Goal: Task Accomplishment & Management: Manage account settings

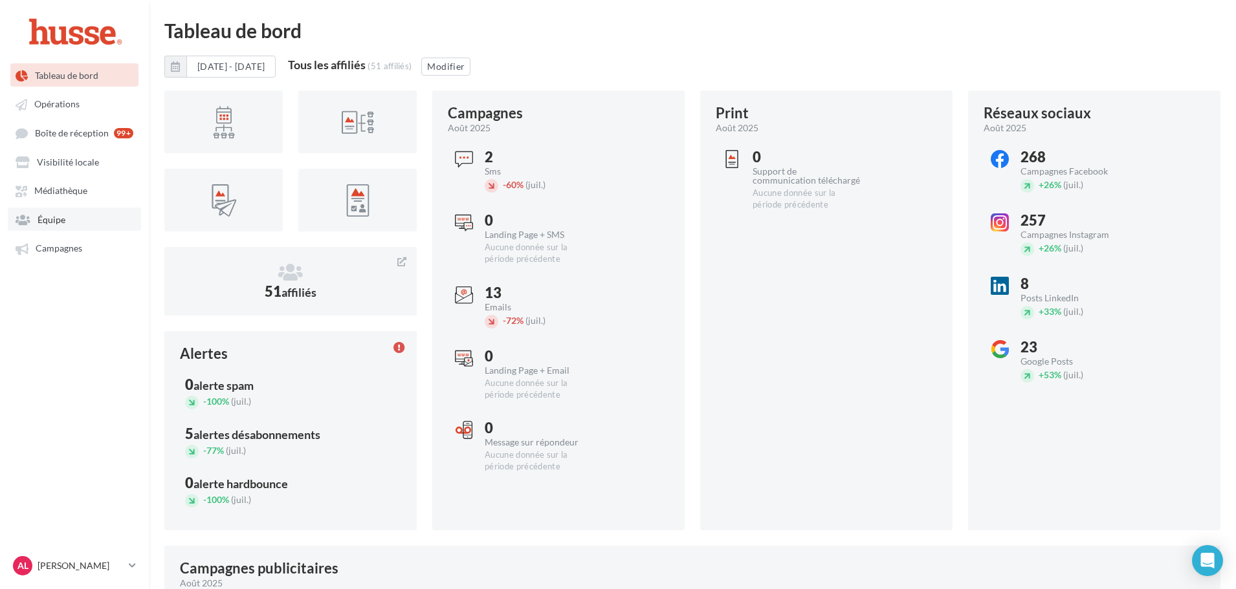
click at [48, 223] on span "Équipe" at bounding box center [52, 219] width 28 height 11
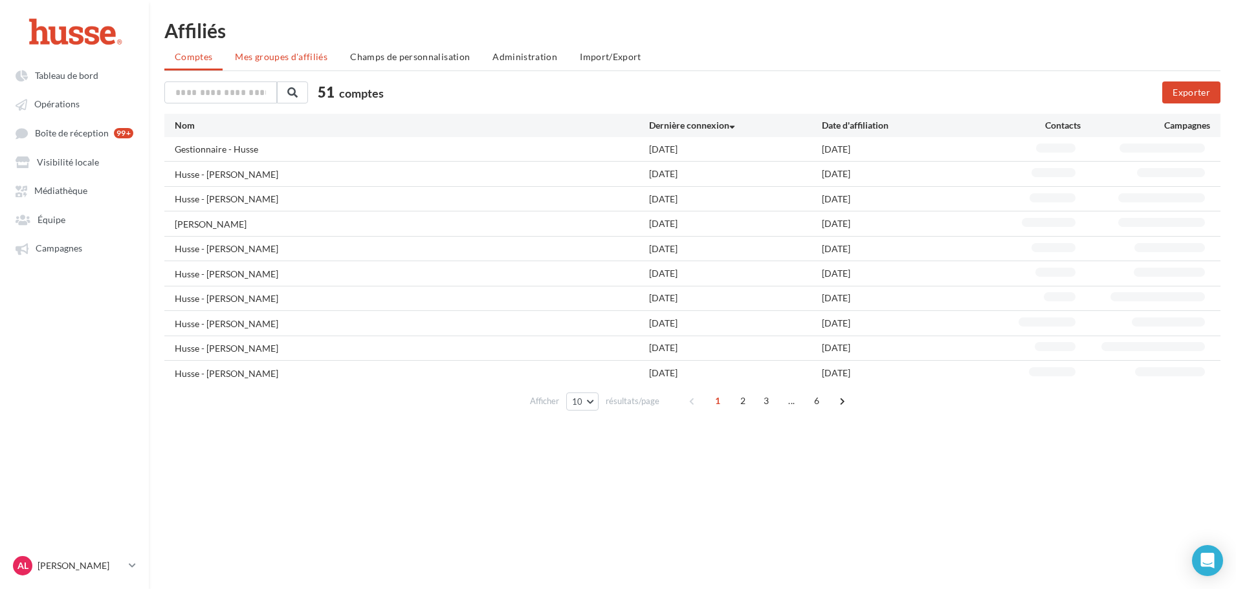
click at [270, 51] on span "Mes groupes d'affiliés" at bounding box center [281, 56] width 93 height 11
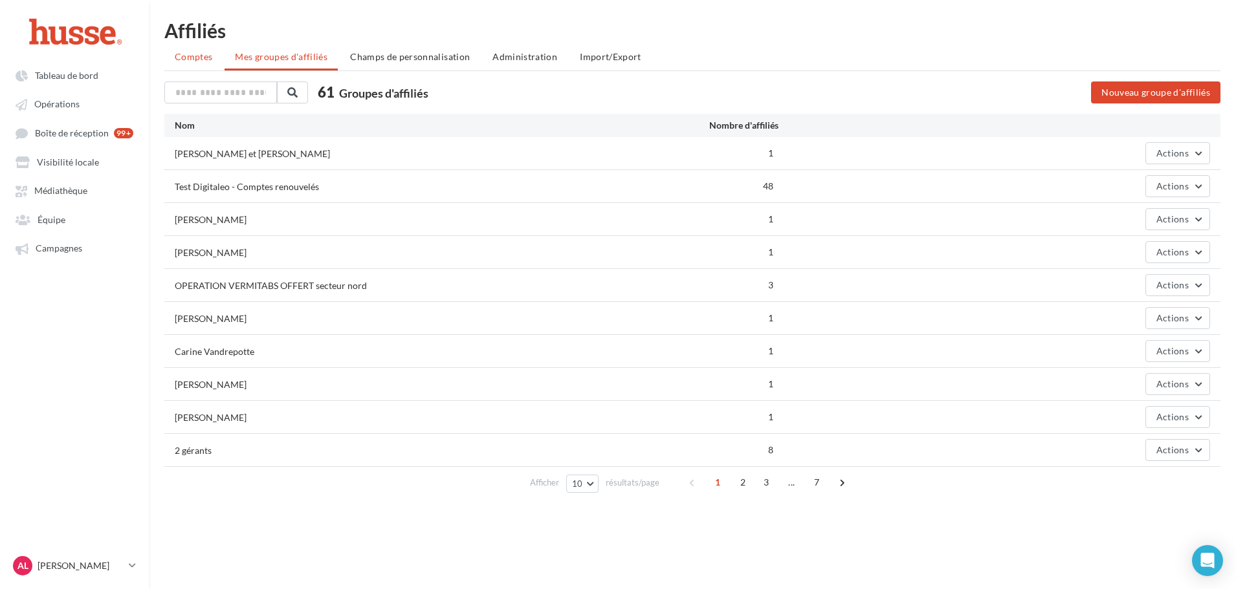
click at [180, 67] on li "Comptes" at bounding box center [193, 56] width 58 height 23
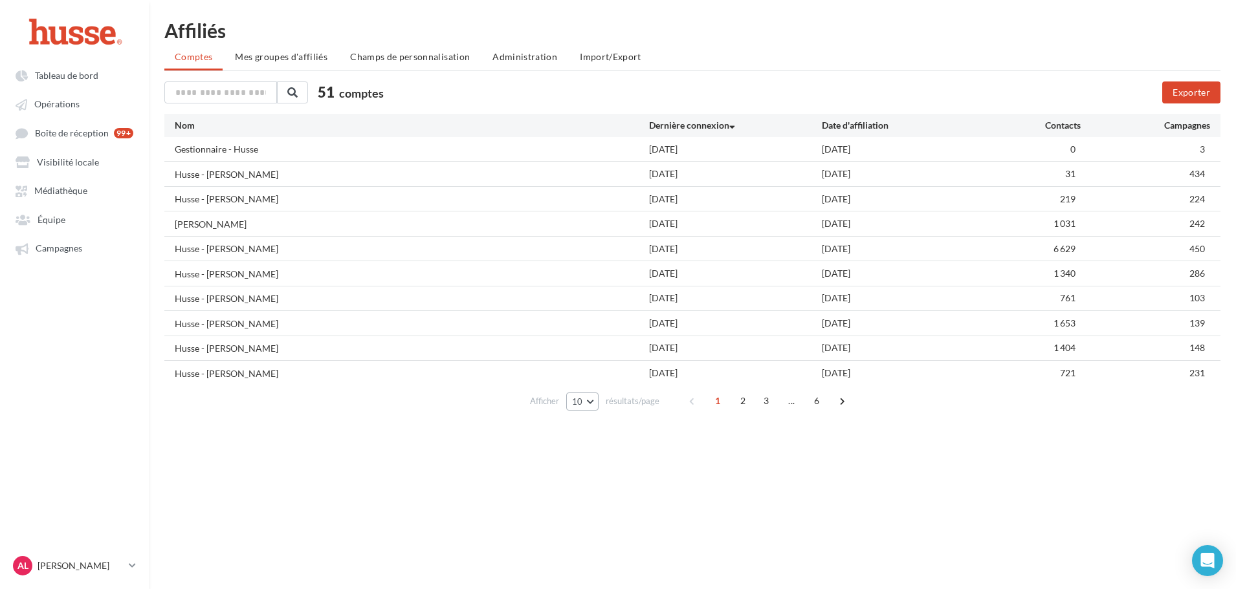
click at [583, 404] on button "10" at bounding box center [582, 402] width 33 height 18
click at [594, 491] on button "100" at bounding box center [611, 494] width 91 height 23
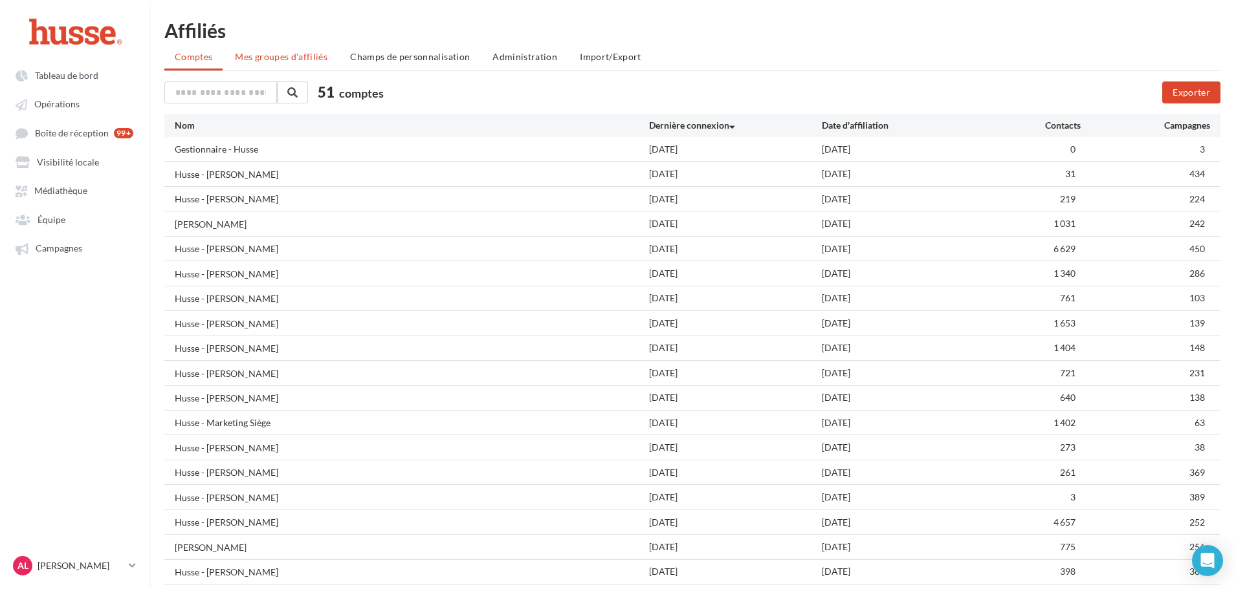
click at [255, 45] on li "Mes groupes d'affiliés" at bounding box center [280, 56] width 113 height 23
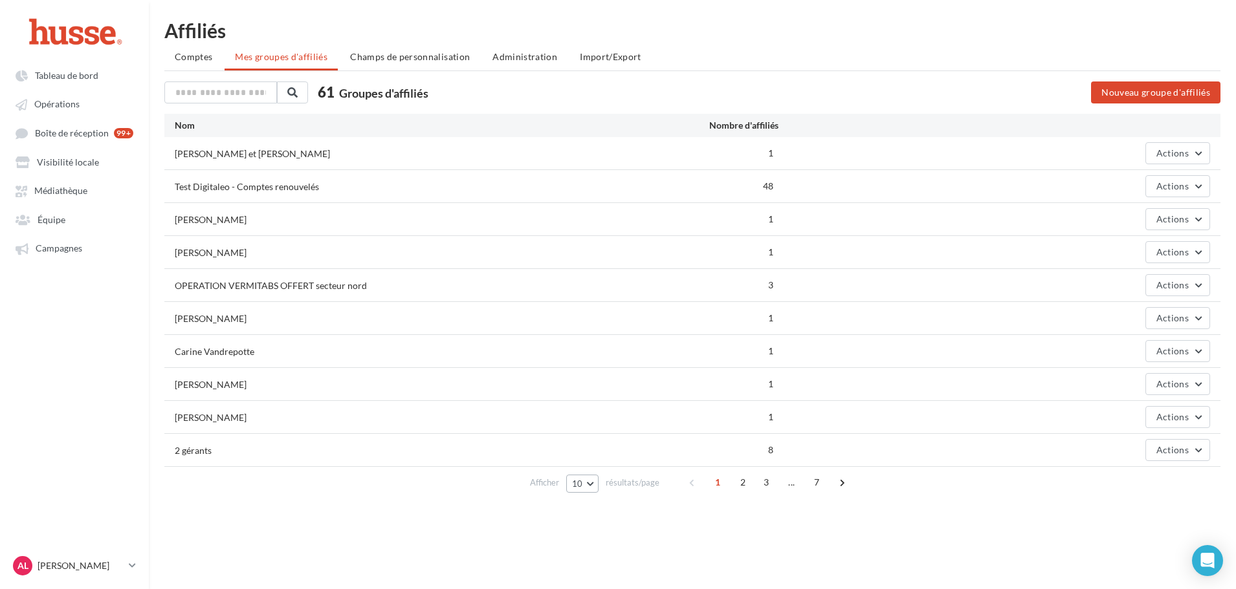
click at [587, 481] on button "10" at bounding box center [582, 484] width 33 height 18
click at [597, 460] on button "100" at bounding box center [611, 460] width 91 height 23
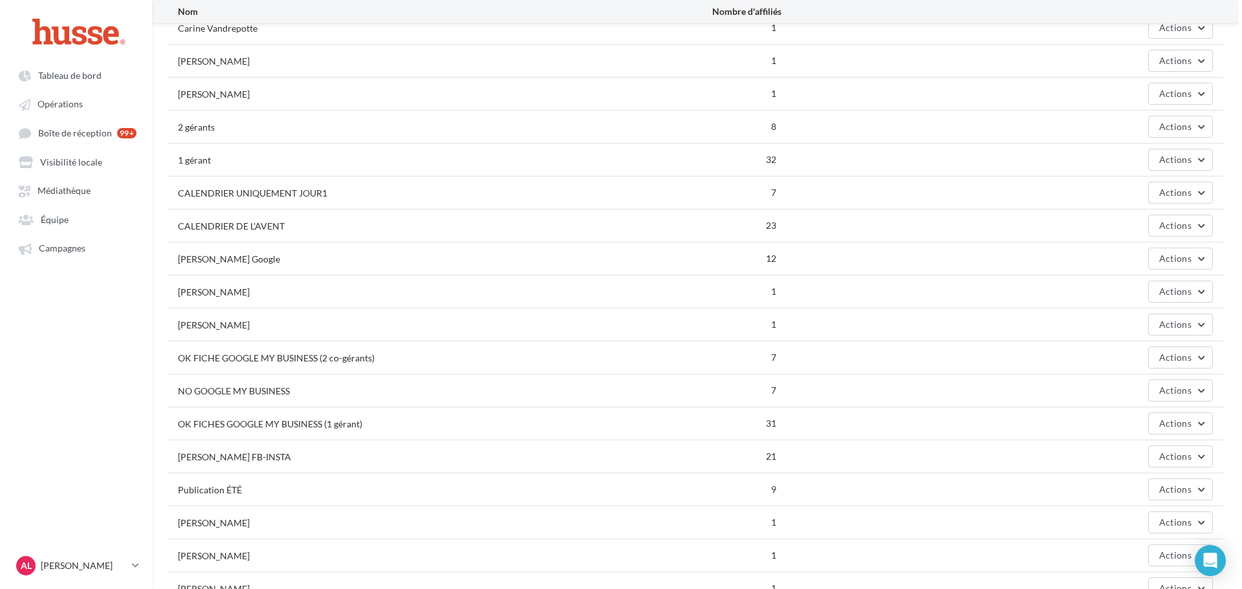
scroll to position [388, 0]
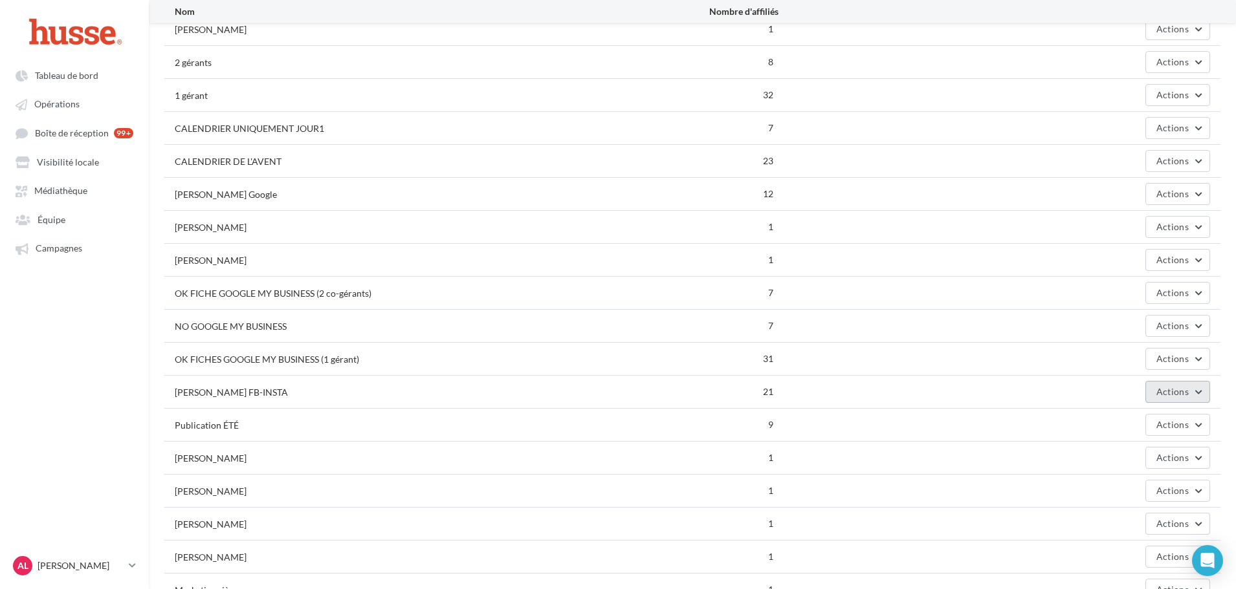
click at [1147, 390] on button "Actions" at bounding box center [1177, 392] width 65 height 22
click at [1121, 424] on button "Editer" at bounding box center [1144, 423] width 129 height 34
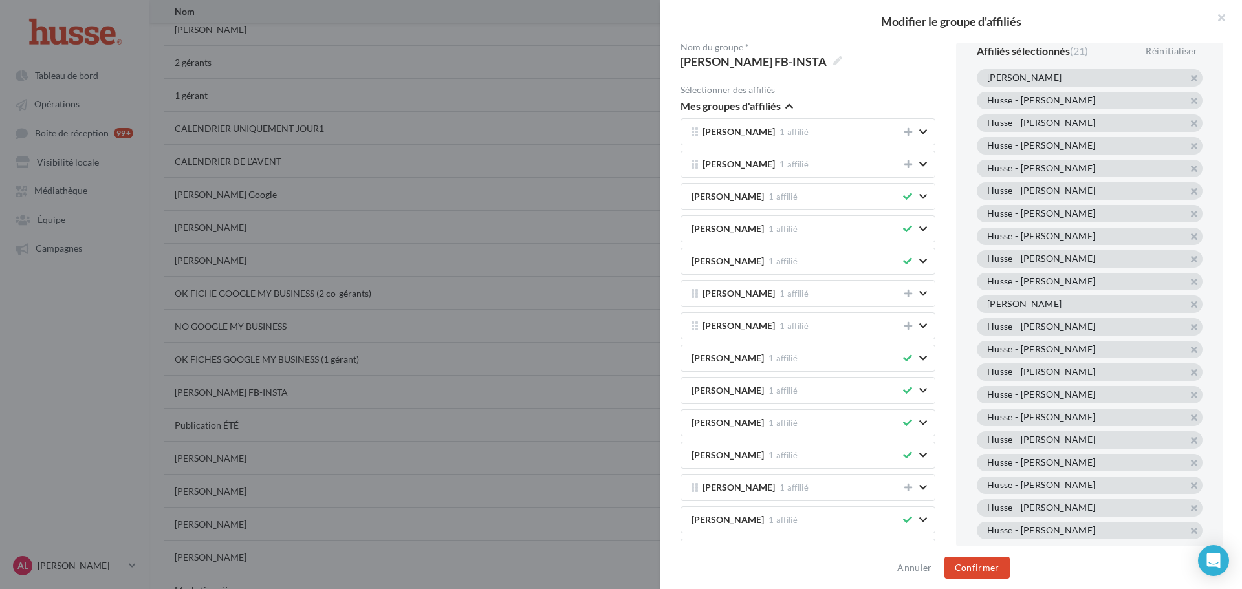
scroll to position [13, 0]
click at [987, 340] on button "button" at bounding box center [987, 340] width 0 height 0
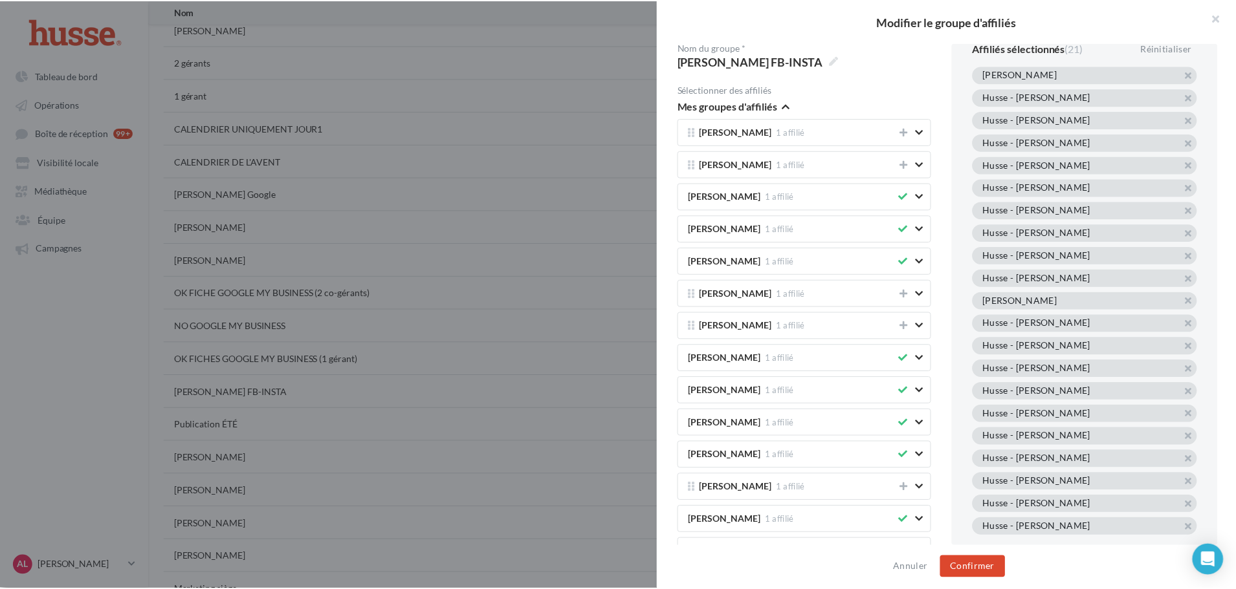
scroll to position [0, 0]
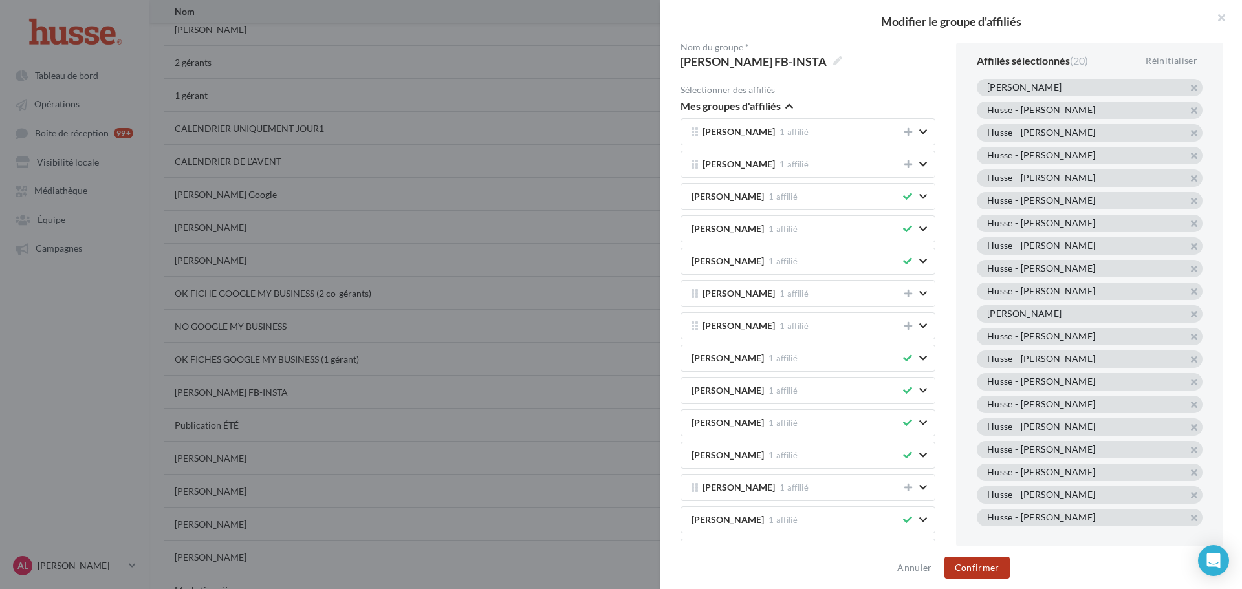
click at [985, 563] on button "Confirmer" at bounding box center [976, 568] width 65 height 22
